Goal: Check status: Check status

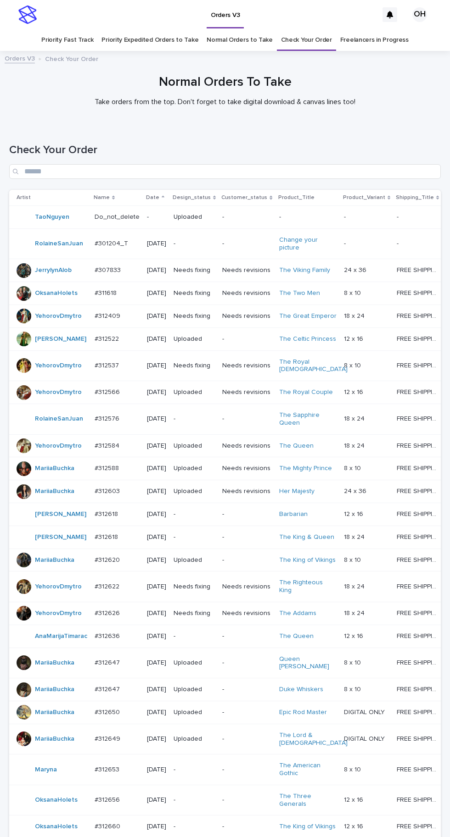
scroll to position [229, 0]
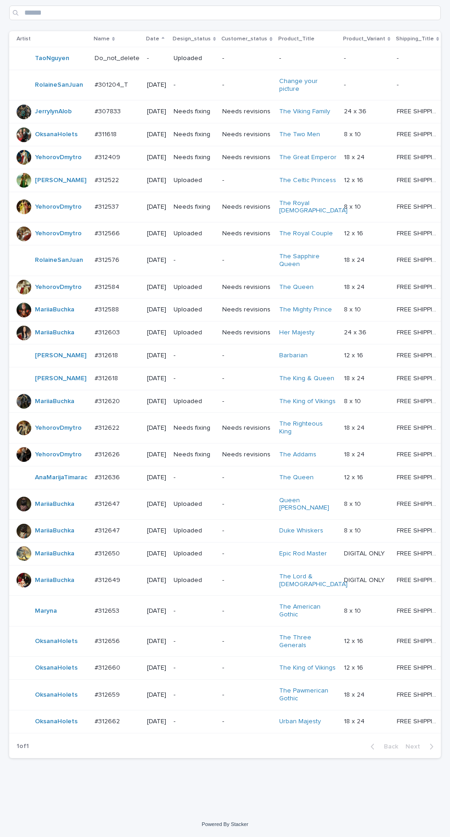
click at [137, 711] on td "#312659 #312659" at bounding box center [117, 695] width 52 height 31
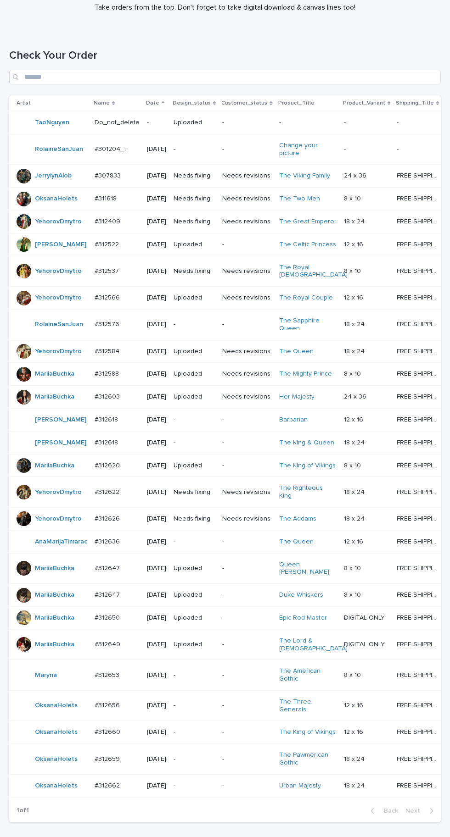
scroll to position [229, 0]
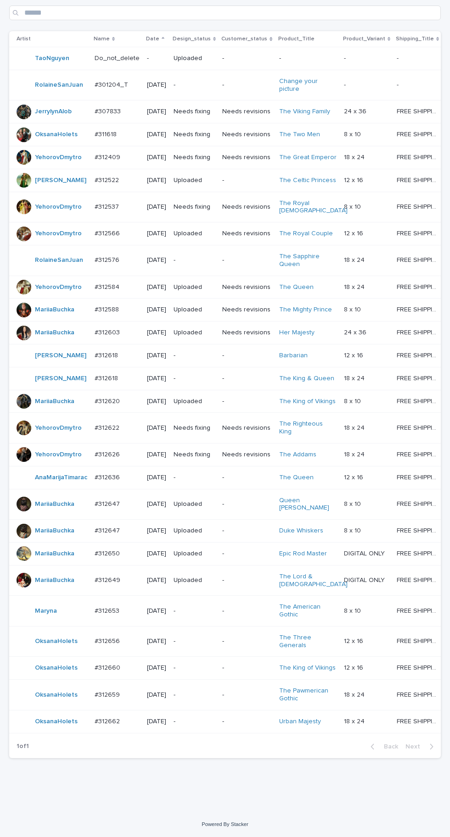
click at [120, 726] on p at bounding box center [117, 722] width 45 height 8
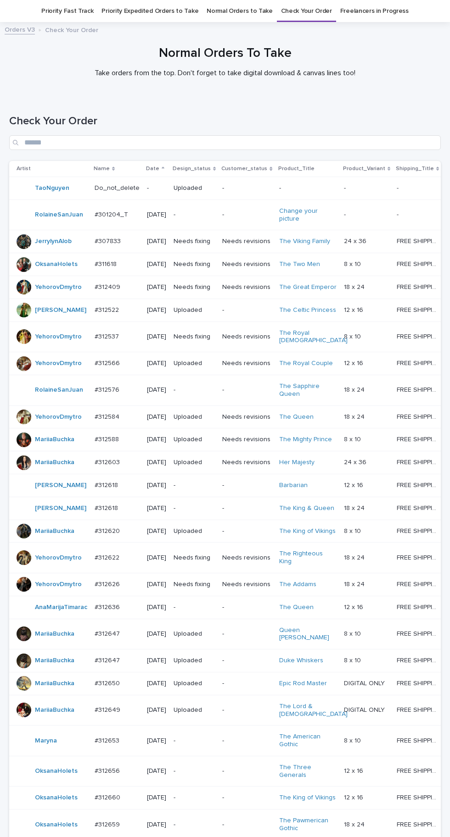
scroll to position [229, 0]
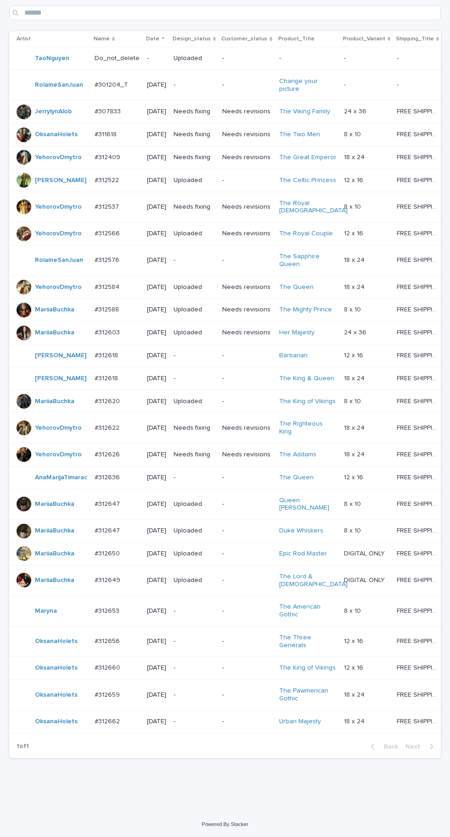
click at [148, 131] on p "[DATE]" at bounding box center [156, 135] width 19 height 8
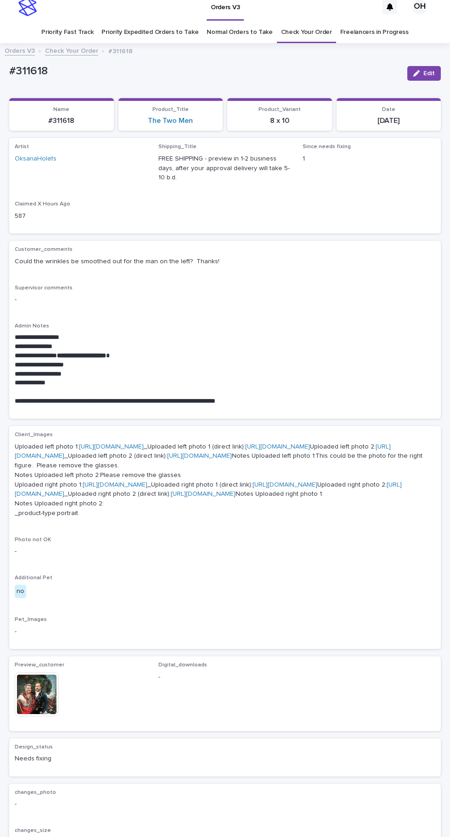
scroll to position [7, 0]
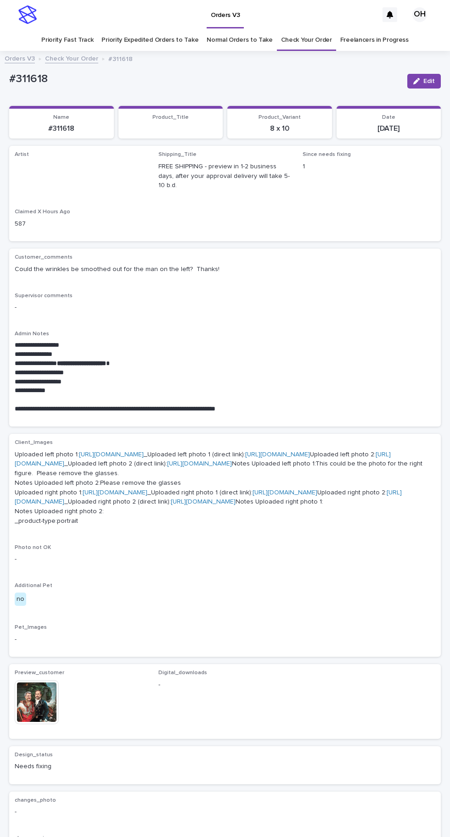
scroll to position [29, 0]
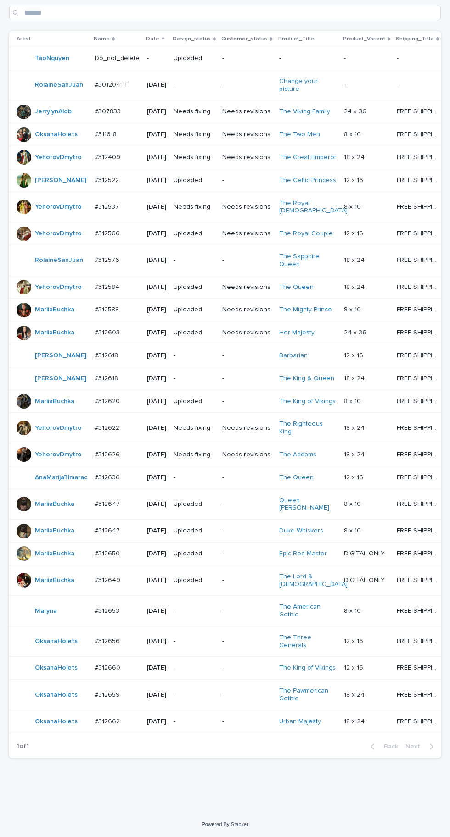
scroll to position [189, 0]
click at [131, 646] on p at bounding box center [117, 642] width 45 height 8
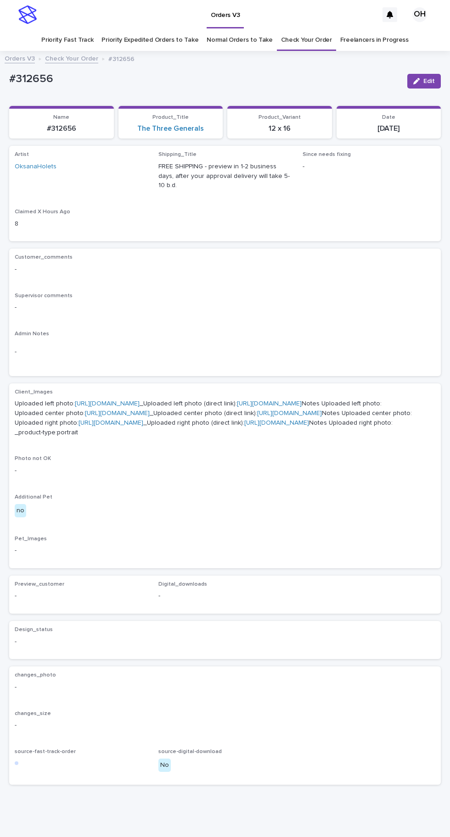
click at [139, 401] on link "https://cdn.shopify.com-uploadkit.app/s/files/1/0033/4807/0511/files/download.h…" at bounding box center [107, 404] width 65 height 6
click at [111, 417] on link "https://cdn.shopify.com-uploadkit.app/s/files/1/0033/4807/0511/files/download.h…" at bounding box center [117, 413] width 65 height 6
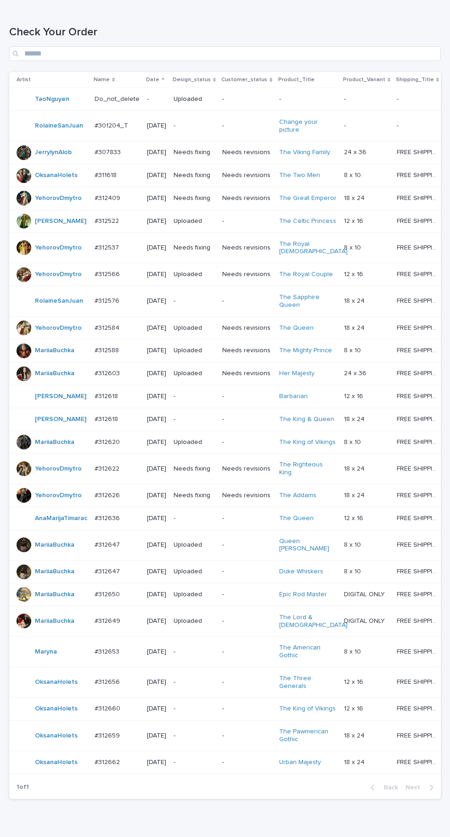
scroll to position [229, 0]
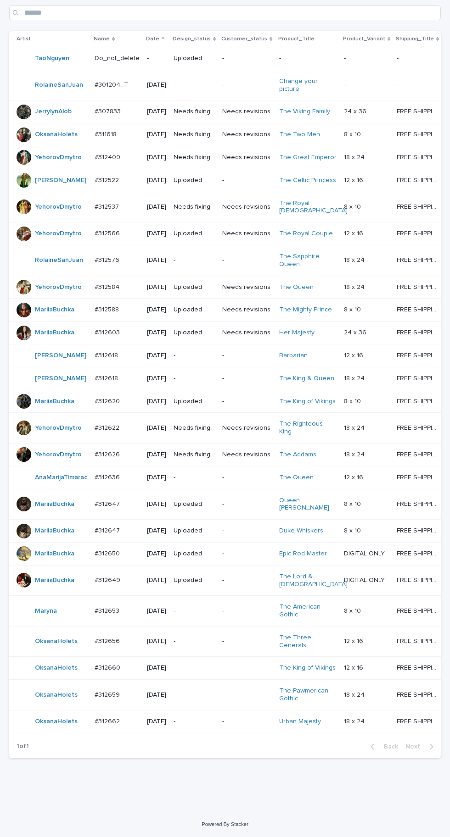
click at [111, 703] on div "#312659 #312659" at bounding box center [117, 695] width 45 height 15
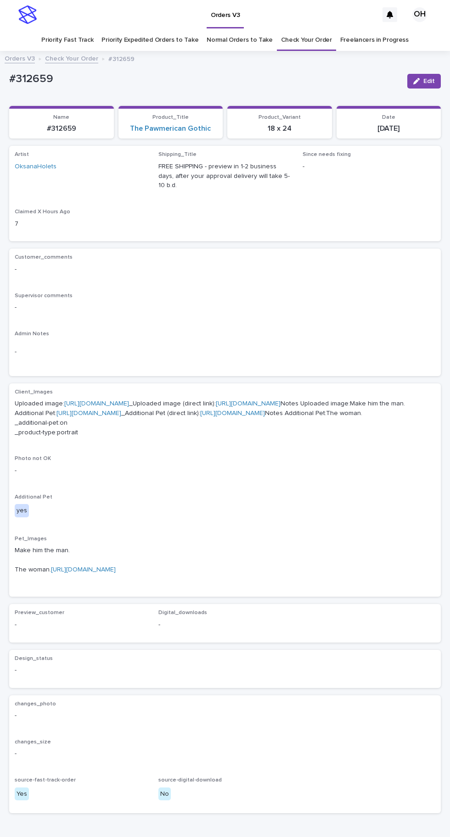
scroll to position [1, 0]
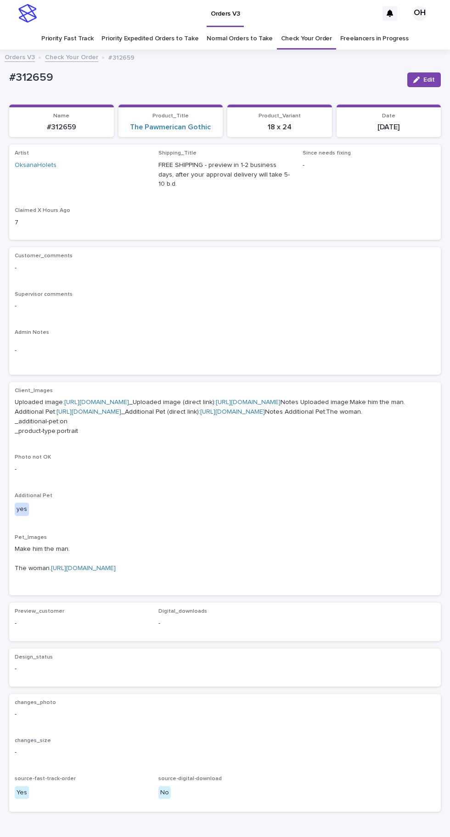
click at [129, 399] on link "[URL][DOMAIN_NAME]" at bounding box center [96, 402] width 65 height 6
click at [114, 415] on link "[URL][DOMAIN_NAME]" at bounding box center [88, 412] width 65 height 6
click at [116, 572] on link "[URL][DOMAIN_NAME]" at bounding box center [83, 568] width 65 height 6
